Goal: Find specific page/section: Find specific page/section

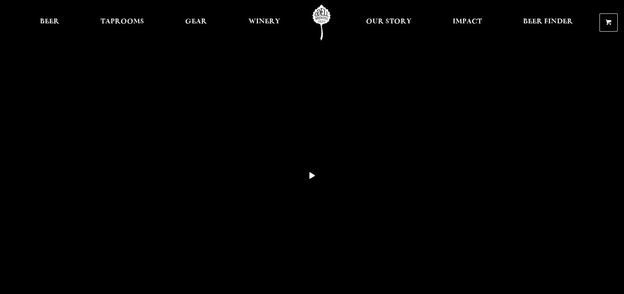
click at [110, 24] on div at bounding box center [312, 22] width 624 height 45
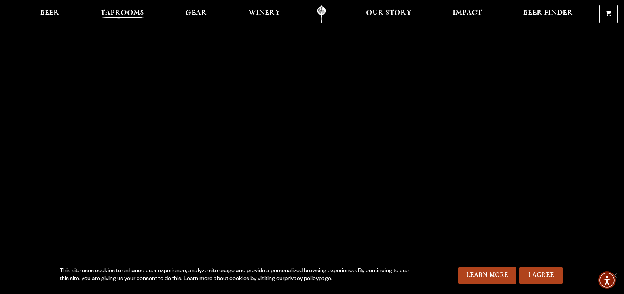
click at [136, 13] on span "Taprooms" at bounding box center [121, 13] width 43 height 6
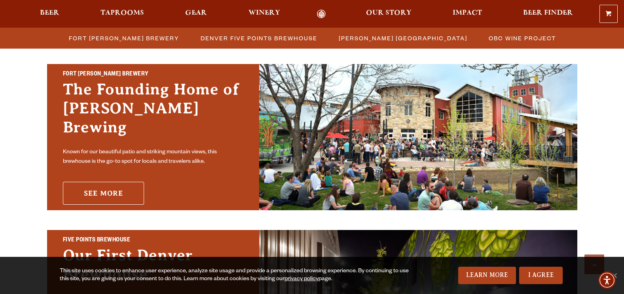
scroll to position [237, 0]
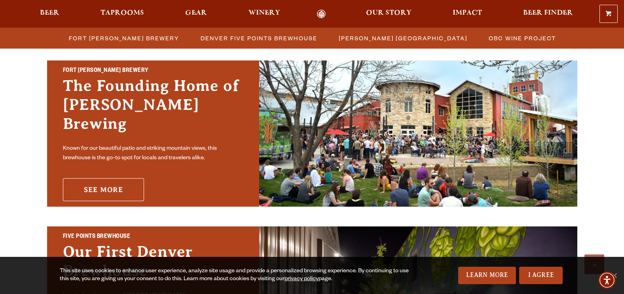
click at [95, 178] on link "See More" at bounding box center [103, 189] width 81 height 23
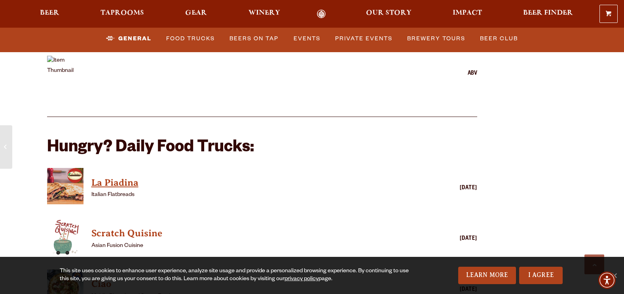
scroll to position [2056, 0]
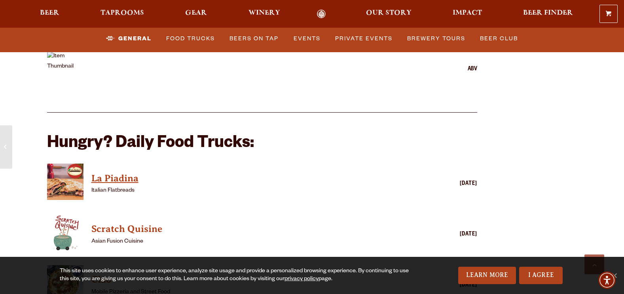
click at [104, 172] on h4 "La Piadina" at bounding box center [250, 178] width 319 height 13
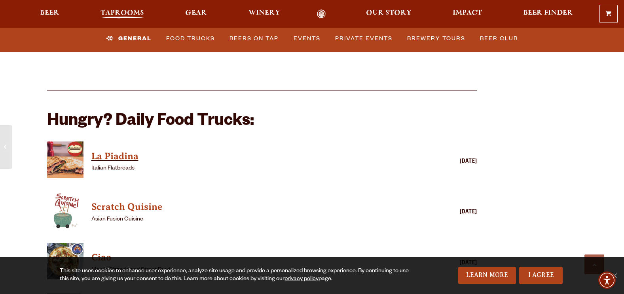
scroll to position [1938, 0]
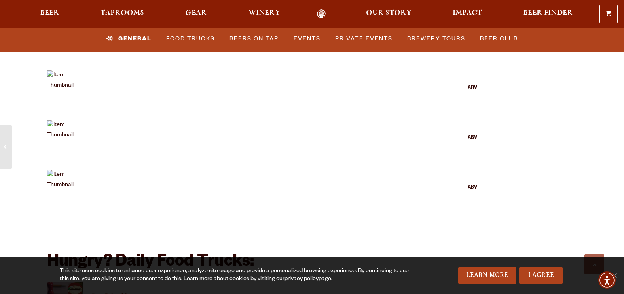
click at [255, 38] on link "Beers on Tap" at bounding box center [253, 39] width 55 height 18
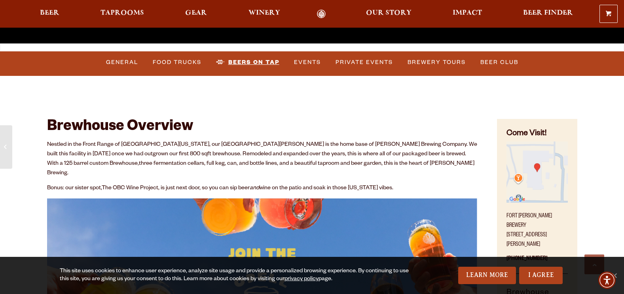
scroll to position [303, 0]
